Goal: Transaction & Acquisition: Purchase product/service

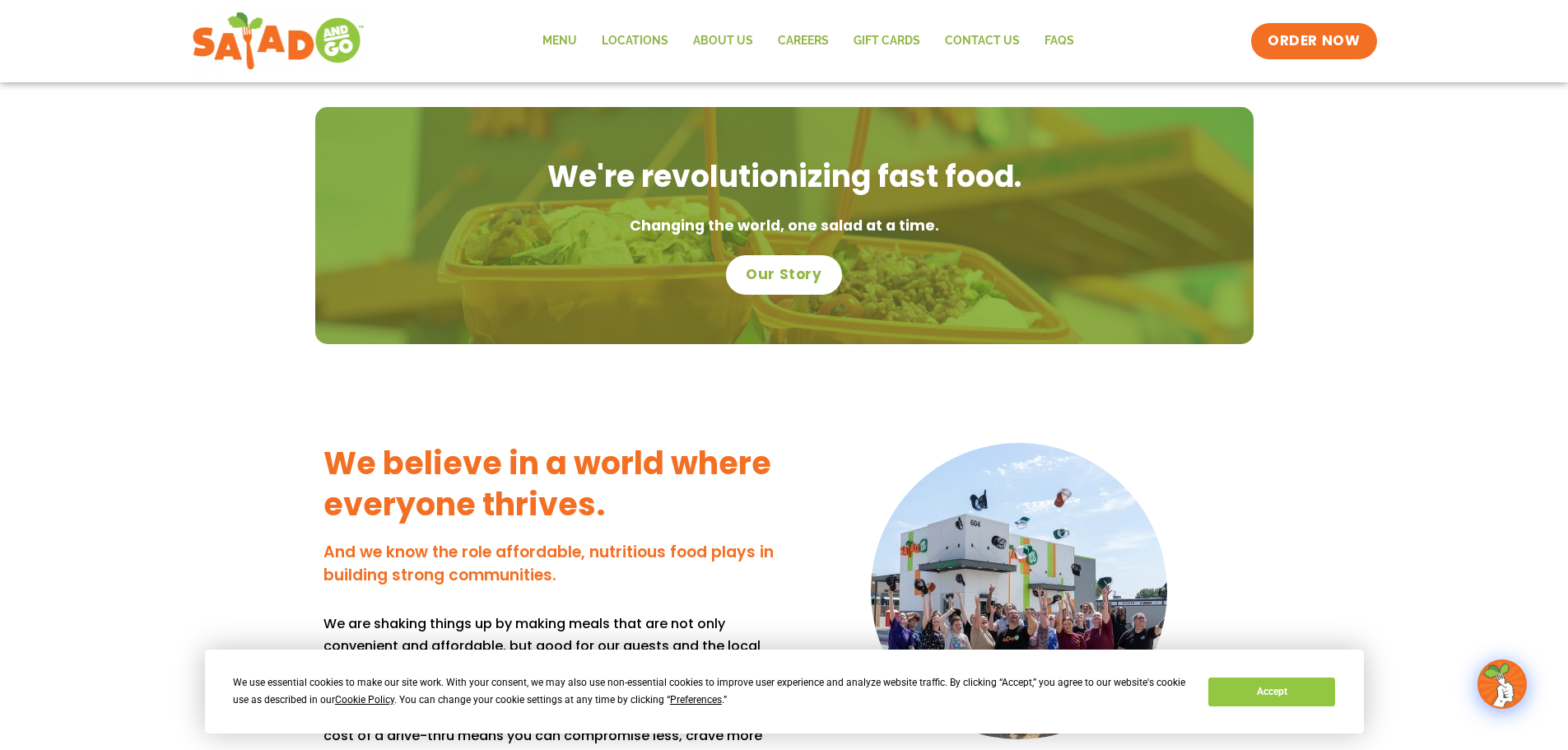
scroll to position [1152, 0]
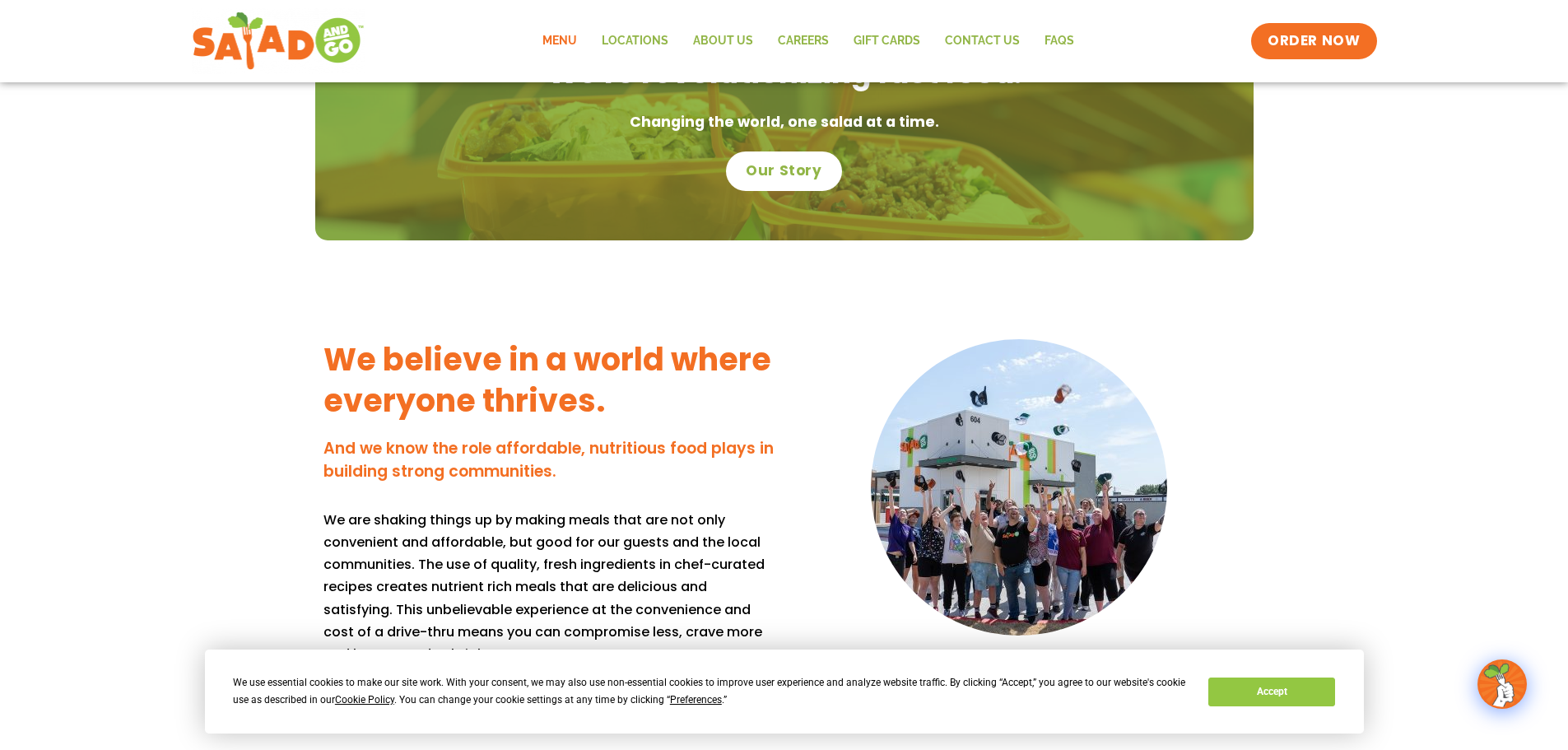
click at [565, 37] on link "Menu" at bounding box center [559, 41] width 59 height 38
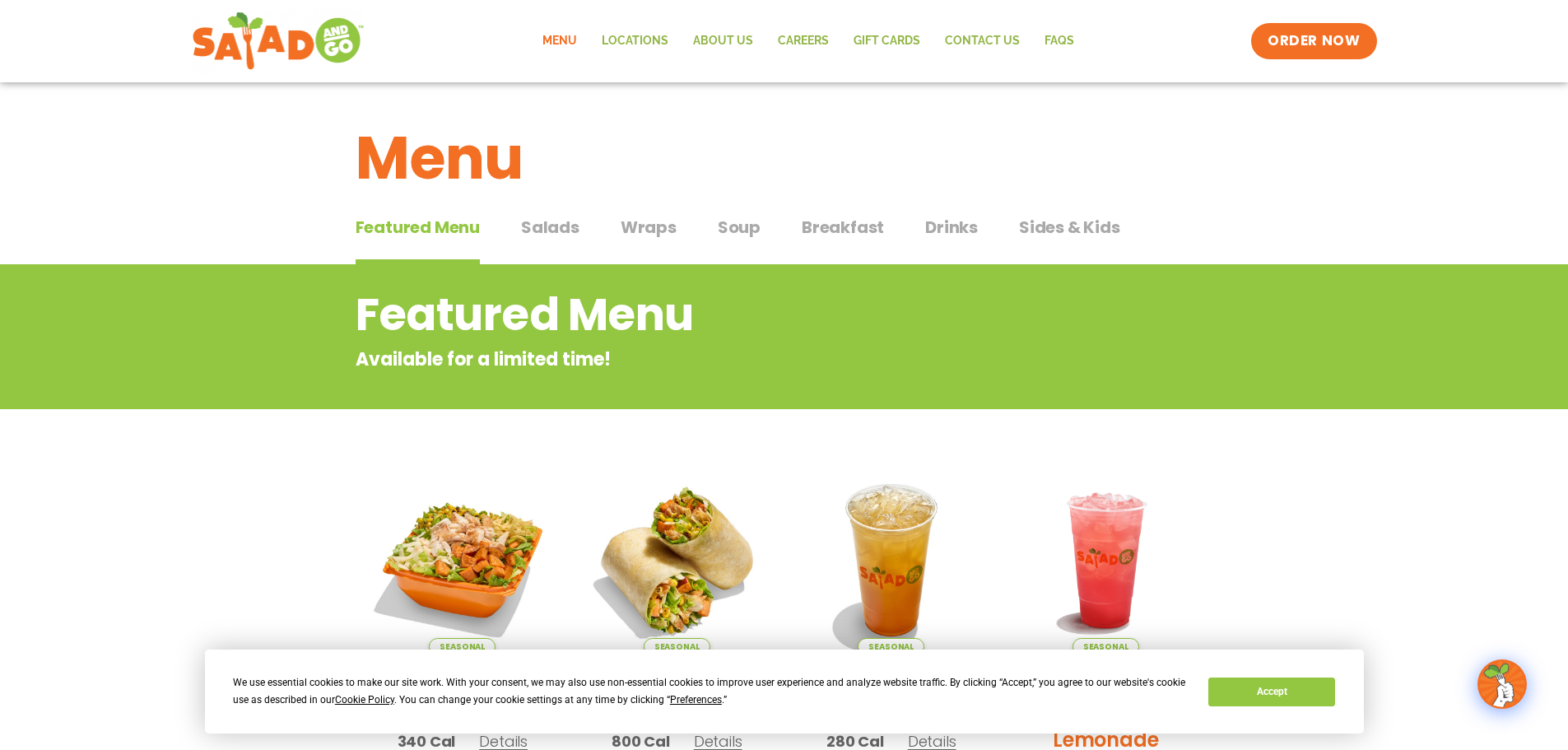
click at [560, 224] on span "Salads" at bounding box center [550, 227] width 58 height 24
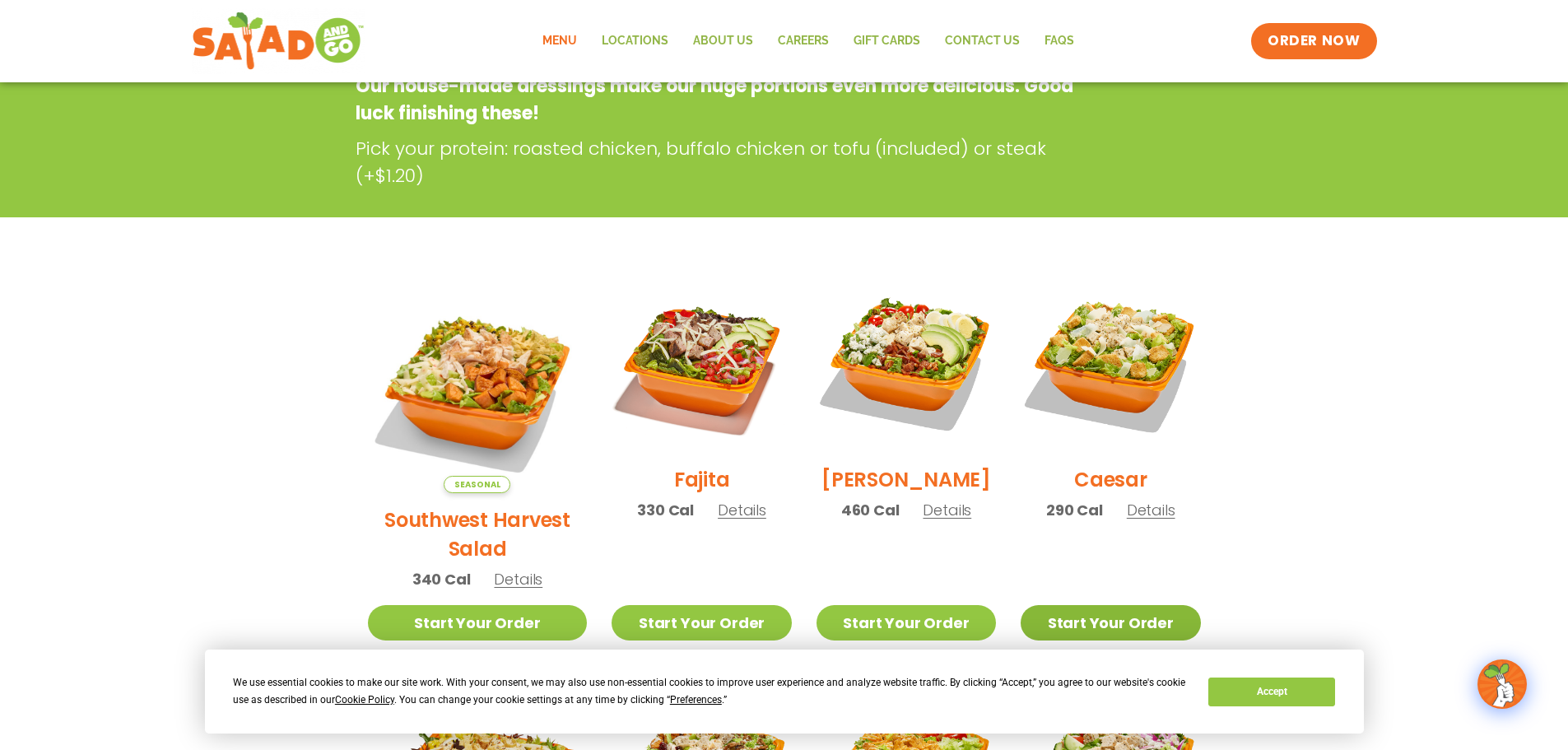
scroll to position [412, 0]
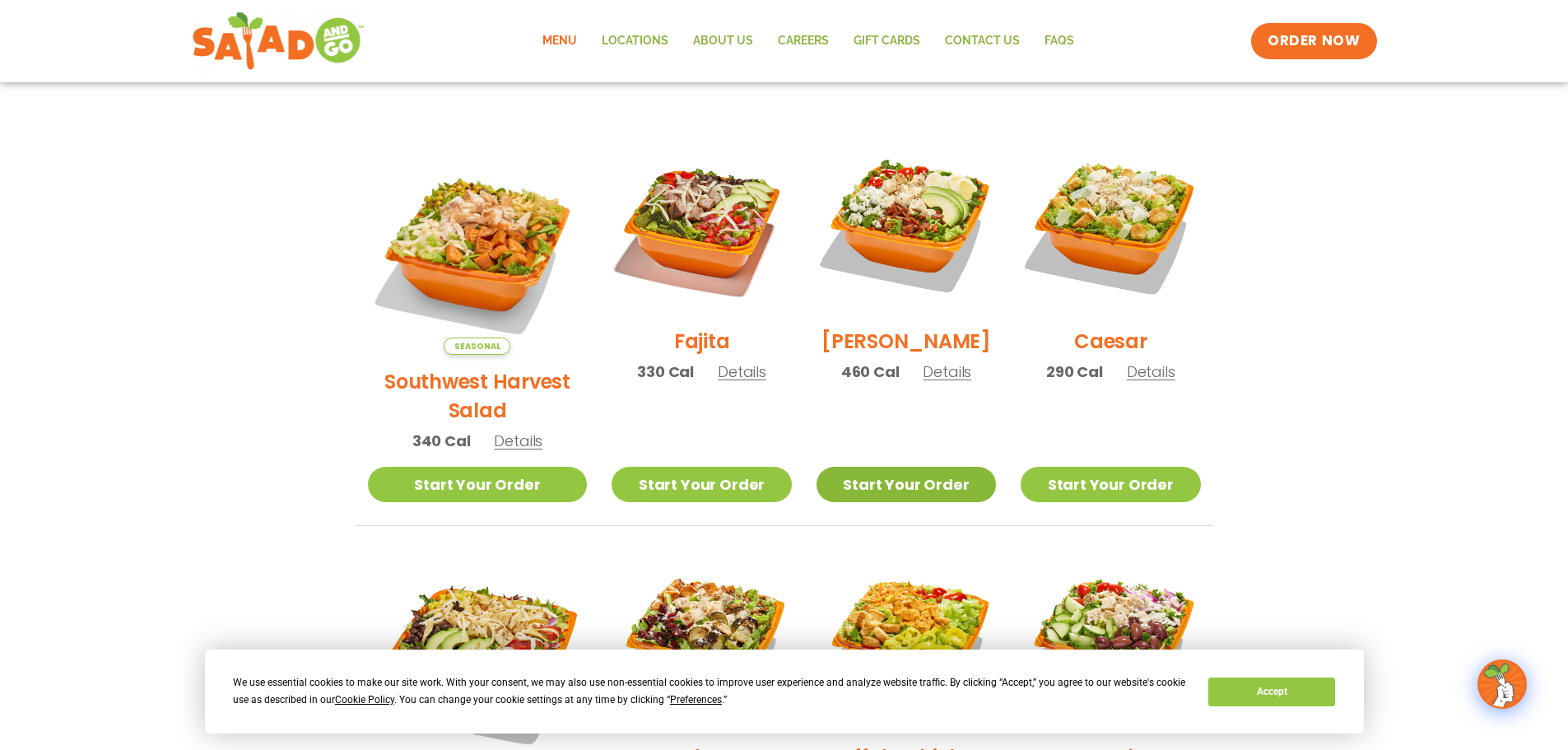
click at [929, 466] on link "Start Your Order" at bounding box center [906, 484] width 179 height 36
